Goal: Task Accomplishment & Management: Manage account settings

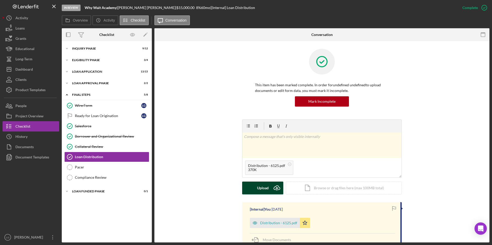
click at [257, 189] on div "Upload" at bounding box center [263, 188] width 12 height 13
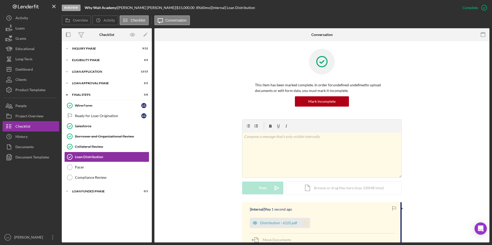
click at [301, 224] on icon "Icon/Star" at bounding box center [305, 223] width 10 height 10
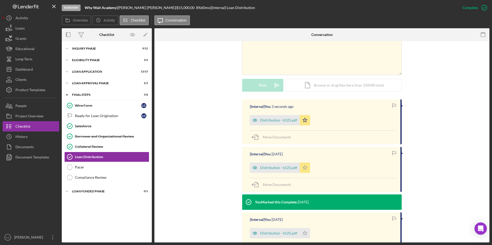
click at [304, 169] on icon "Icon/Star" at bounding box center [305, 168] width 10 height 10
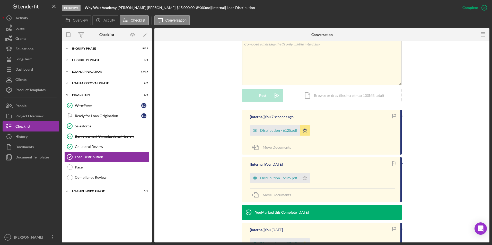
scroll to position [67, 0]
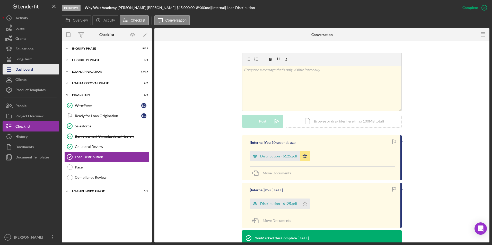
click at [30, 69] on div "Dashboard" at bounding box center [23, 70] width 17 height 12
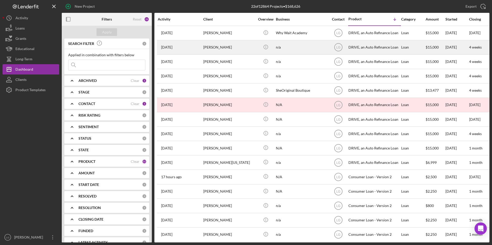
click at [222, 50] on div "[PERSON_NAME]" at bounding box center [228, 48] width 51 height 14
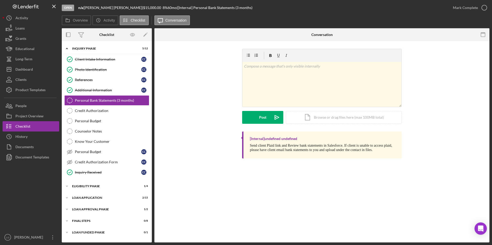
drag, startPoint x: 79, startPoint y: 232, endPoint x: 79, endPoint y: 227, distance: 4.4
click at [79, 232] on div "Loan Funded Phase" at bounding box center [103, 232] width 63 height 3
click at [79, 223] on div "FINAL STEPS" at bounding box center [108, 221] width 73 height 3
click at [78, 210] on div "Loan Approval Phase" at bounding box center [108, 209] width 73 height 3
click at [77, 203] on div "Icon/Expander Loan Application 2 / 15" at bounding box center [107, 198] width 90 height 10
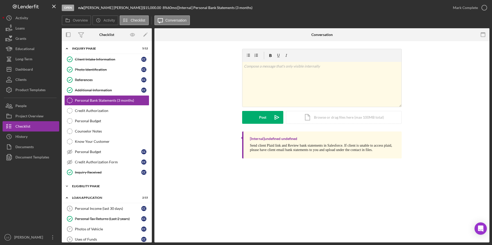
click at [75, 188] on div "Icon/Expander Eligibility Phase 1 / 4" at bounding box center [107, 186] width 90 height 10
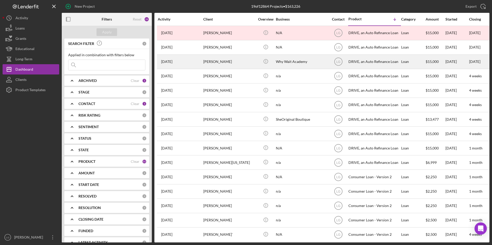
click at [206, 64] on div "[PERSON_NAME]" at bounding box center [228, 62] width 51 height 14
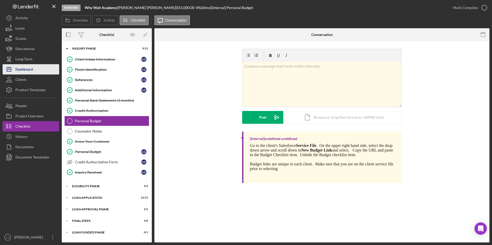
click at [25, 69] on div "Dashboard" at bounding box center [23, 70] width 17 height 12
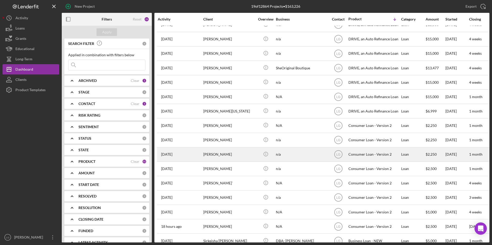
scroll to position [64, 0]
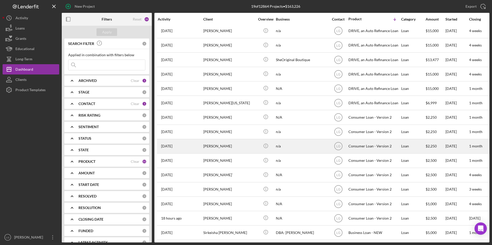
click at [222, 141] on div "[PERSON_NAME]" at bounding box center [228, 147] width 51 height 14
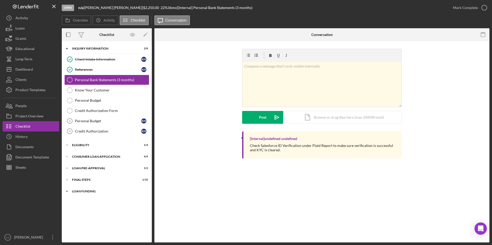
click at [79, 194] on div "Icon/Expander Loan Funding 0 / 1" at bounding box center [107, 192] width 90 height 10
click at [81, 179] on div "FINAL STEPS" at bounding box center [108, 180] width 73 height 3
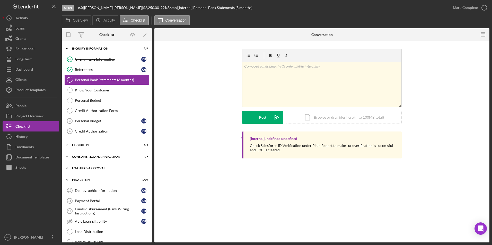
click at [81, 169] on div "Loan Pre-Approval" at bounding box center [108, 168] width 73 height 3
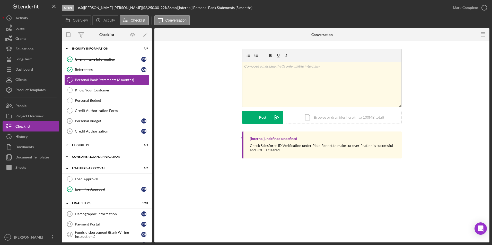
click at [81, 154] on div "Icon/Expander Consumer Loan Application 4 / 9" at bounding box center [107, 157] width 90 height 10
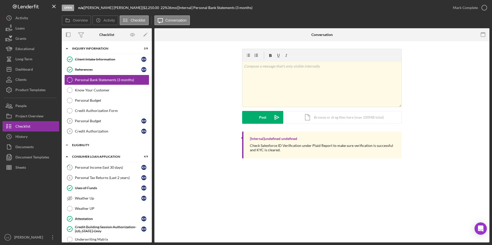
click at [81, 146] on div "Eligibility" at bounding box center [108, 145] width 73 height 3
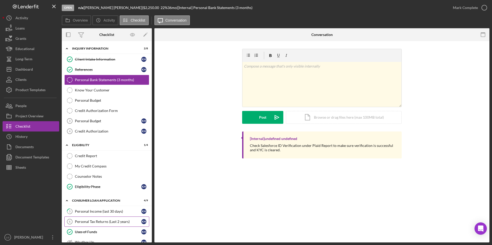
scroll to position [77, 0]
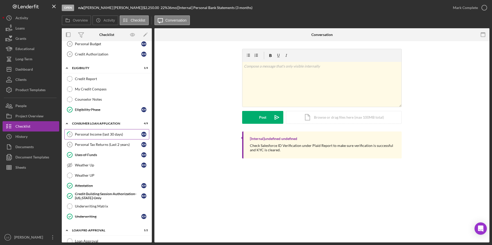
click at [95, 131] on link "5 Personal Income (last 30 days) K H" at bounding box center [106, 134] width 85 height 10
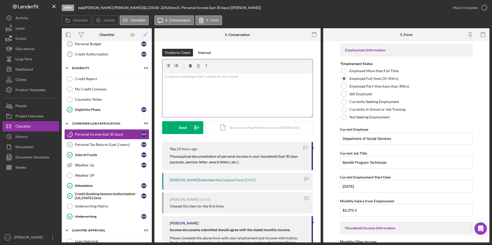
click at [210, 82] on div "v Color teal Color pink Remove color Add row above Add row below Add column bef…" at bounding box center [237, 94] width 150 height 45
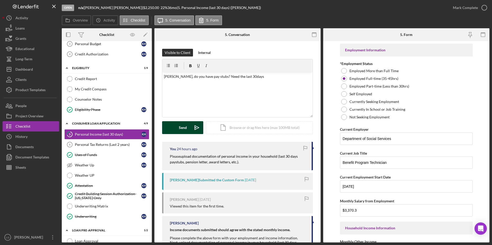
click at [184, 130] on div "Send" at bounding box center [183, 127] width 8 height 13
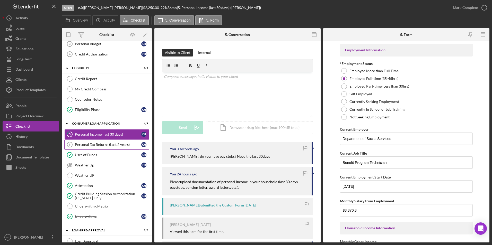
click at [111, 142] on link "Personal Tax Returns (Last 2 years) 6 Personal Tax Returns (Last 2 years) K H" at bounding box center [106, 145] width 85 height 10
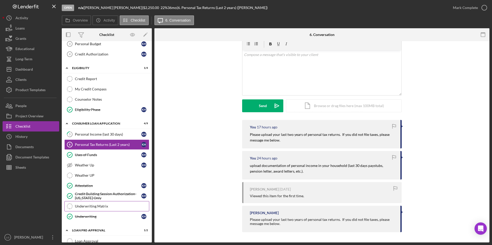
scroll to position [154, 0]
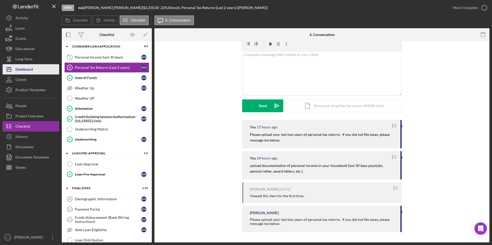
click at [40, 69] on button "Icon/Dashboard Dashboard" at bounding box center [31, 69] width 57 height 10
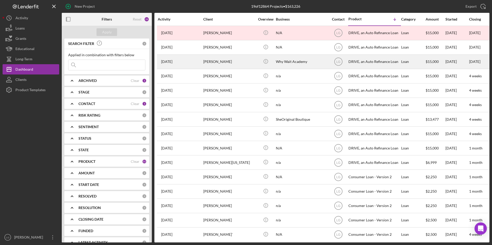
click at [211, 63] on div "[PERSON_NAME]" at bounding box center [228, 62] width 51 height 14
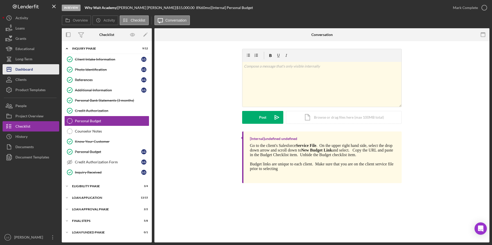
click at [29, 71] on div "Dashboard" at bounding box center [23, 70] width 17 height 12
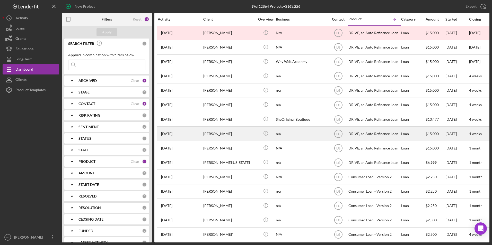
scroll to position [64, 0]
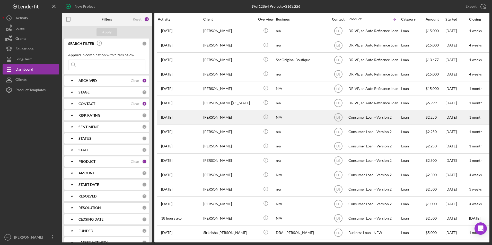
click at [224, 112] on div "[PERSON_NAME]" at bounding box center [228, 118] width 51 height 14
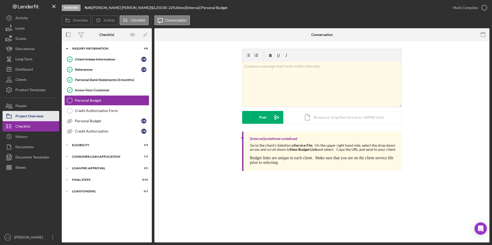
click at [49, 114] on button "Project Overview" at bounding box center [31, 116] width 57 height 10
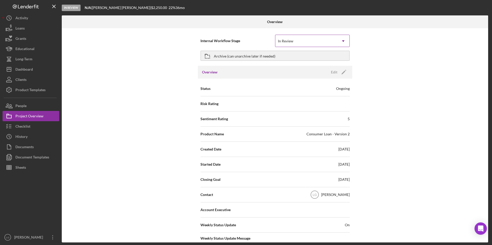
click at [313, 42] on div "In Review" at bounding box center [306, 41] width 62 height 12
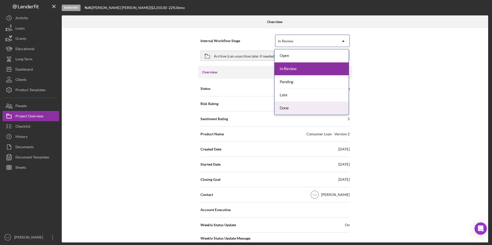
click at [289, 111] on div "Done" at bounding box center [311, 108] width 74 height 13
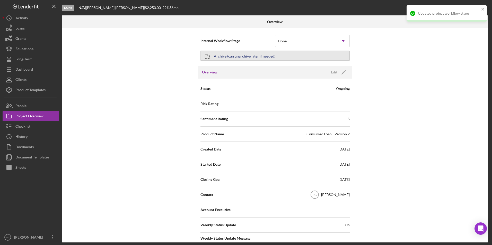
click at [259, 56] on div "Archive (can unarchive later if needed)" at bounding box center [244, 55] width 61 height 9
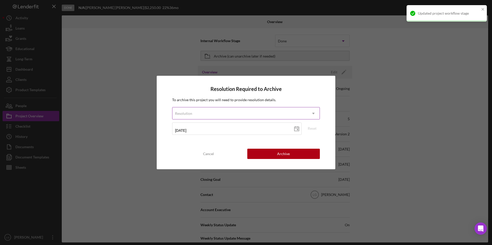
click at [208, 112] on div "Resolution" at bounding box center [239, 114] width 135 height 12
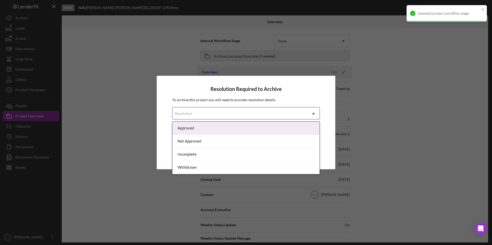
click at [199, 125] on div "Approved" at bounding box center [245, 128] width 147 height 13
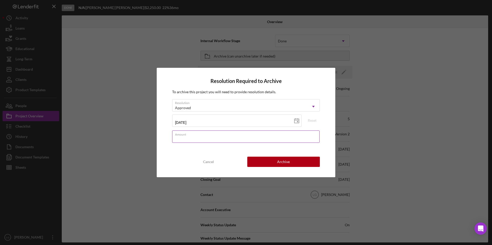
click at [207, 138] on input "Amount" at bounding box center [245, 137] width 147 height 12
type input "$2,500"
click at [291, 161] on button "Archive" at bounding box center [283, 162] width 73 height 10
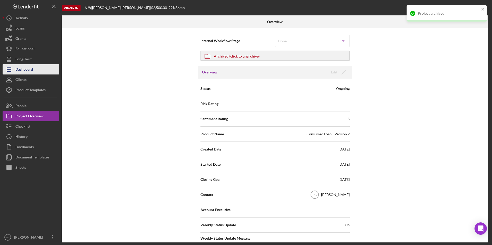
click at [19, 70] on div "Dashboard" at bounding box center [23, 70] width 17 height 12
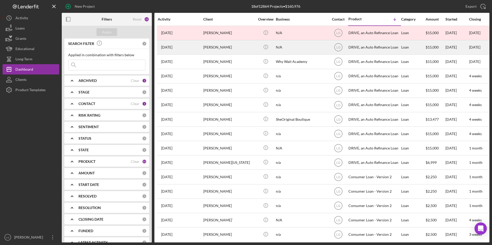
click at [207, 45] on div "[PERSON_NAME]" at bounding box center [228, 48] width 51 height 14
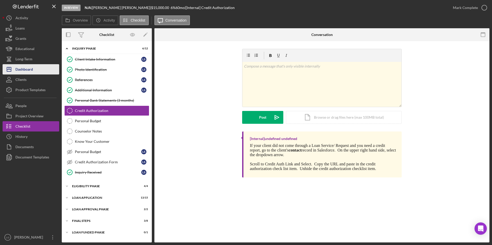
drag, startPoint x: 28, startPoint y: 72, endPoint x: 32, endPoint y: 71, distance: 4.4
click at [28, 72] on div "Dashboard" at bounding box center [23, 70] width 17 height 12
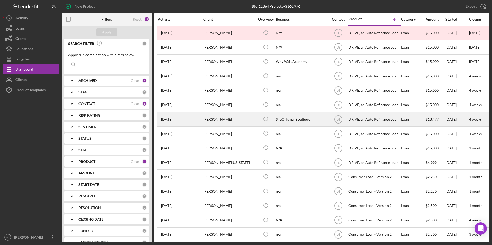
scroll to position [49, 0]
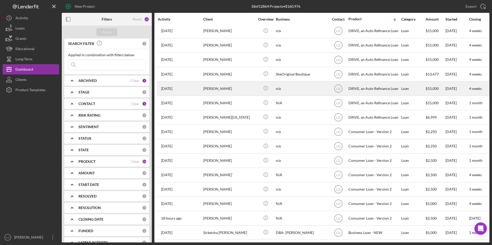
click at [213, 85] on div "[PERSON_NAME]" at bounding box center [228, 89] width 51 height 14
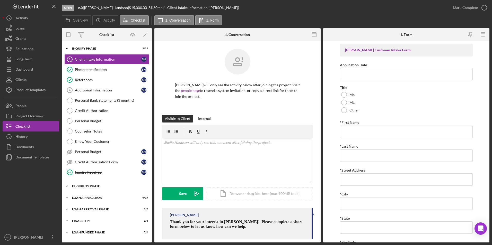
click at [88, 185] on div "Icon/Expander Eligibility Phase 3 / 4" at bounding box center [107, 186] width 90 height 10
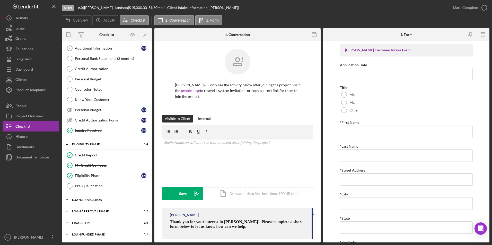
click at [84, 201] on div "Loan Application" at bounding box center [108, 200] width 73 height 3
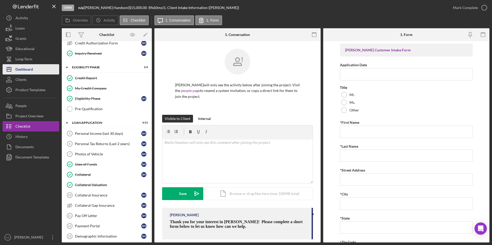
click at [18, 69] on div "Dashboard" at bounding box center [23, 70] width 17 height 12
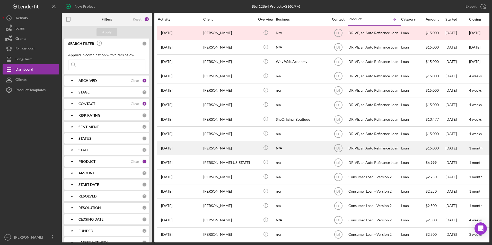
click at [230, 150] on div "[PERSON_NAME]" at bounding box center [228, 148] width 51 height 14
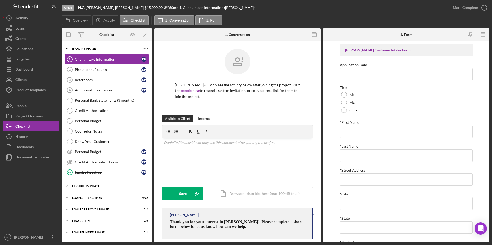
click at [89, 187] on div "Eligibility Phase" at bounding box center [108, 186] width 73 height 3
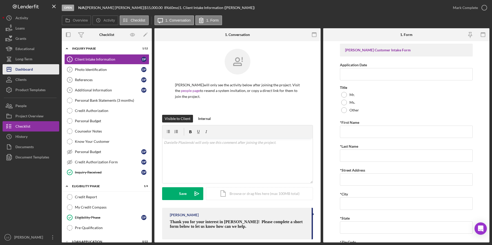
click at [26, 70] on div "Dashboard" at bounding box center [23, 70] width 17 height 12
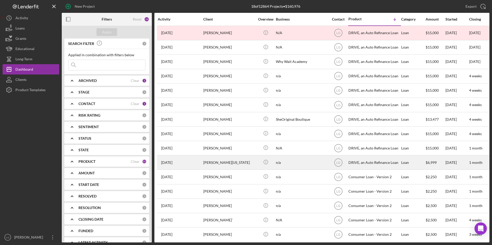
click at [225, 159] on div "[PERSON_NAME][US_STATE]" at bounding box center [228, 163] width 51 height 14
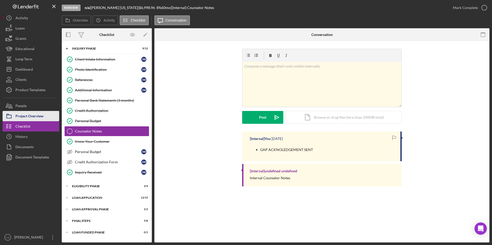
click at [21, 114] on div "Project Overview" at bounding box center [29, 117] width 28 height 12
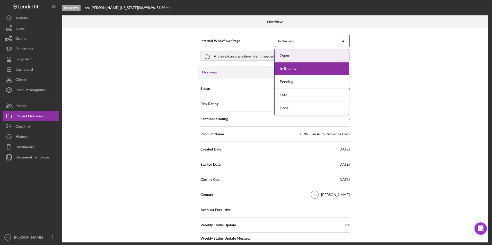
click at [305, 41] on div "In Review" at bounding box center [306, 41] width 62 height 12
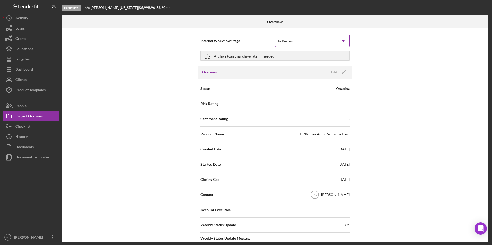
click at [305, 41] on div "In Review" at bounding box center [306, 41] width 62 height 12
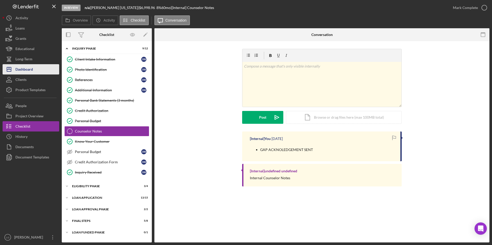
click at [35, 73] on button "Icon/Dashboard Dashboard" at bounding box center [31, 69] width 57 height 10
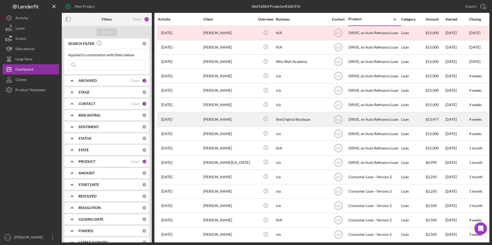
click at [220, 121] on div "[PERSON_NAME]" at bounding box center [228, 120] width 51 height 14
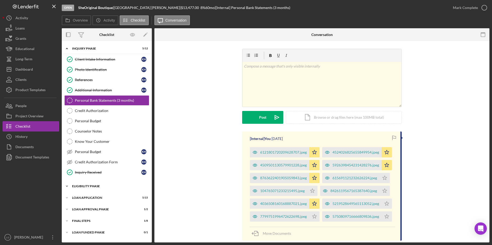
drag, startPoint x: 95, startPoint y: 201, endPoint x: 94, endPoint y: 191, distance: 10.6
click at [95, 200] on div "Icon/Expander Loan Application 5 / 15" at bounding box center [107, 198] width 90 height 10
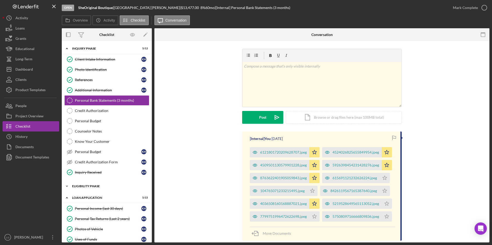
click at [94, 188] on div "Eligibility Phase" at bounding box center [108, 186] width 73 height 3
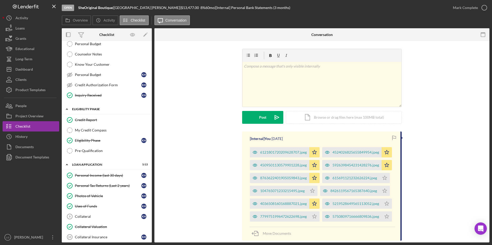
scroll to position [154, 0]
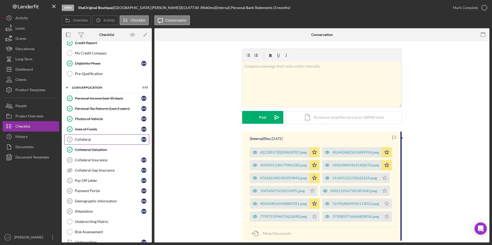
click at [93, 140] on div "Collateral" at bounding box center [108, 140] width 66 height 4
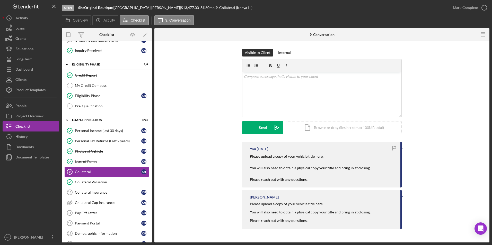
scroll to position [70, 0]
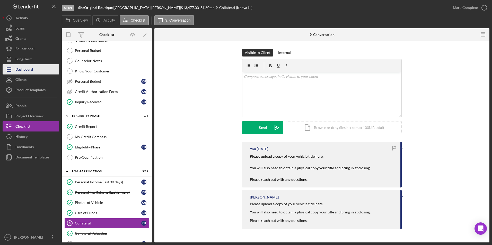
click at [50, 69] on button "Icon/Dashboard Dashboard" at bounding box center [31, 69] width 57 height 10
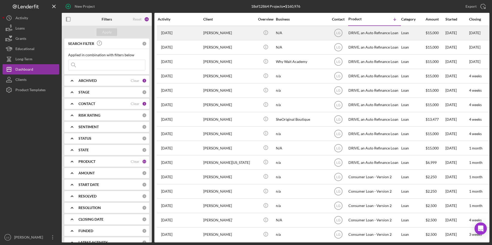
click at [238, 34] on div "[PERSON_NAME]" at bounding box center [228, 33] width 51 height 14
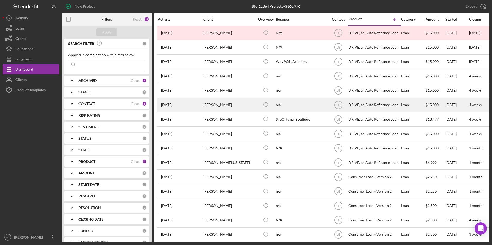
scroll to position [49, 0]
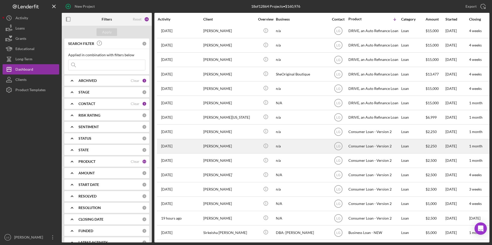
click at [215, 140] on div "[PERSON_NAME]" at bounding box center [228, 147] width 51 height 14
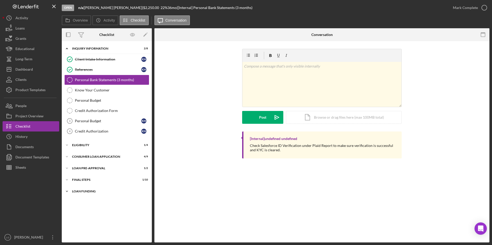
click at [87, 191] on div "Loan Funding" at bounding box center [108, 191] width 73 height 3
click at [91, 179] on div "FINAL STEPS" at bounding box center [108, 180] width 73 height 3
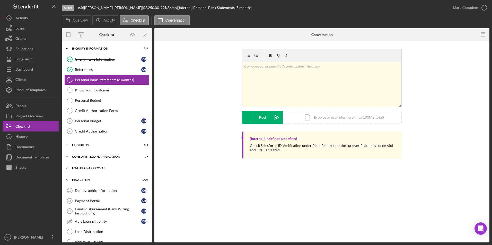
click at [87, 169] on div "Loan Pre-Approval" at bounding box center [108, 168] width 73 height 3
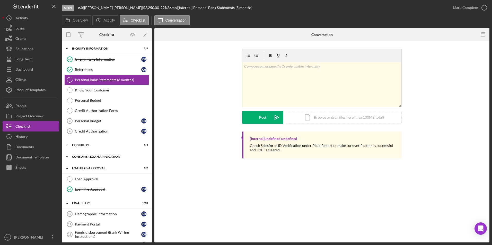
click at [83, 156] on div "Consumer Loan Application" at bounding box center [108, 156] width 73 height 3
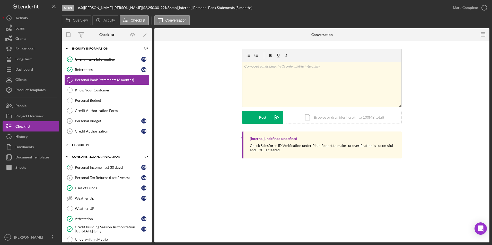
click at [82, 146] on div "Eligibility" at bounding box center [108, 145] width 73 height 3
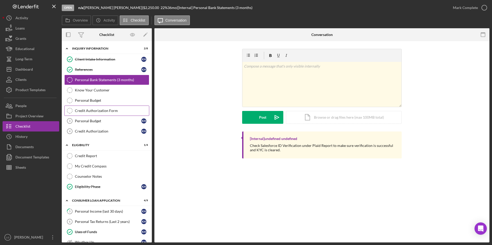
scroll to position [51, 0]
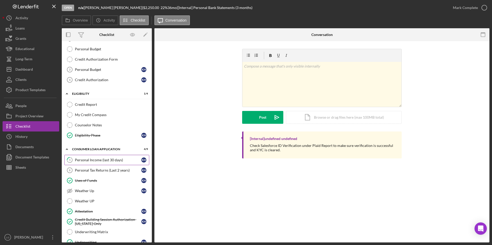
click at [91, 162] on div "Personal Income (last 30 days)" at bounding box center [108, 160] width 66 height 4
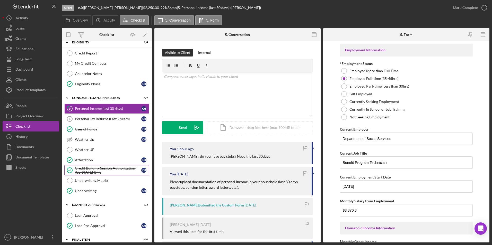
scroll to position [154, 0]
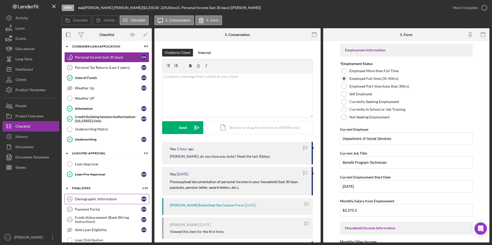
click at [101, 201] on div "Demographic Information" at bounding box center [108, 199] width 66 height 4
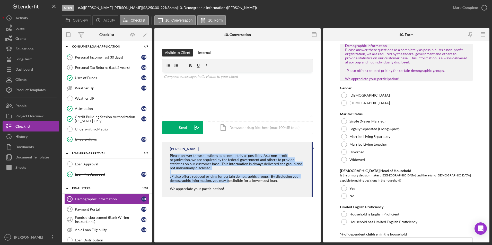
drag, startPoint x: 166, startPoint y: 156, endPoint x: 227, endPoint y: 181, distance: 66.0
click at [227, 181] on div "[PERSON_NAME] Please answer these questions as a completely as possible. As a n…" at bounding box center [237, 170] width 151 height 56
